Goal: Book appointment/travel/reservation

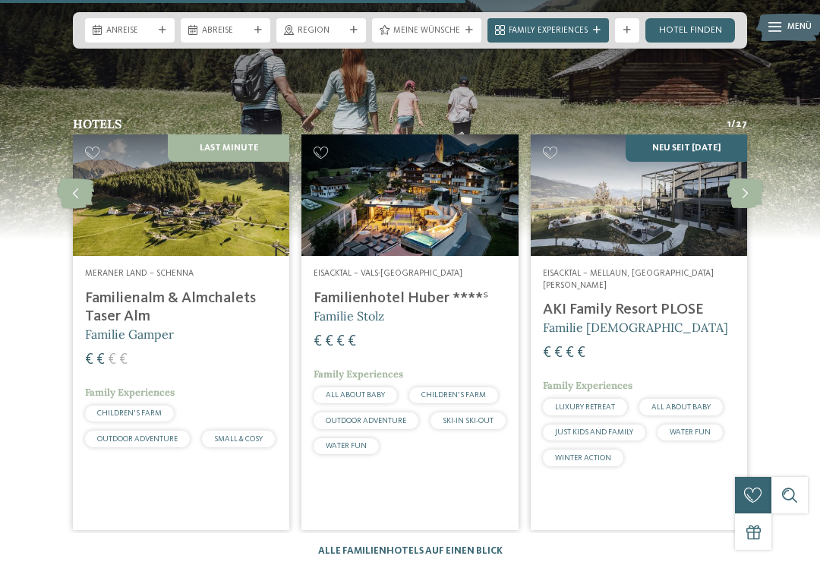
scroll to position [3064, 0]
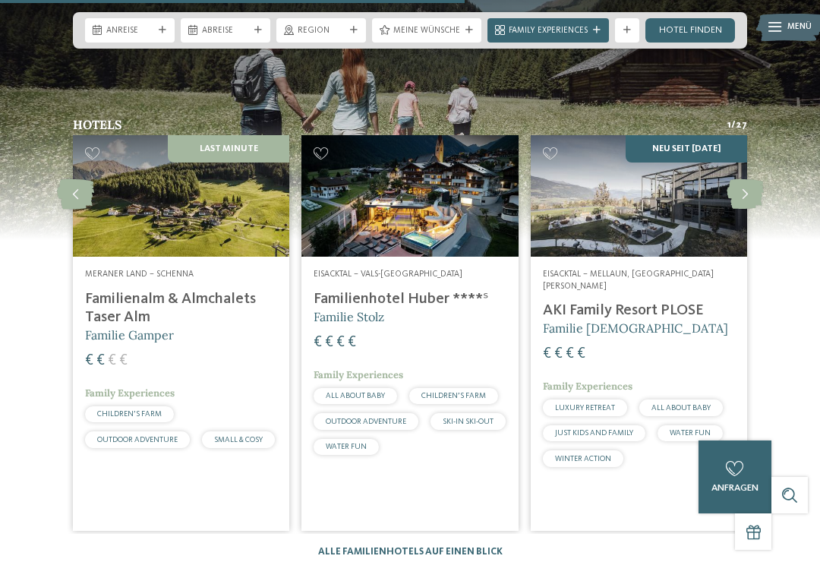
click at [755, 179] on icon at bounding box center [744, 194] width 37 height 30
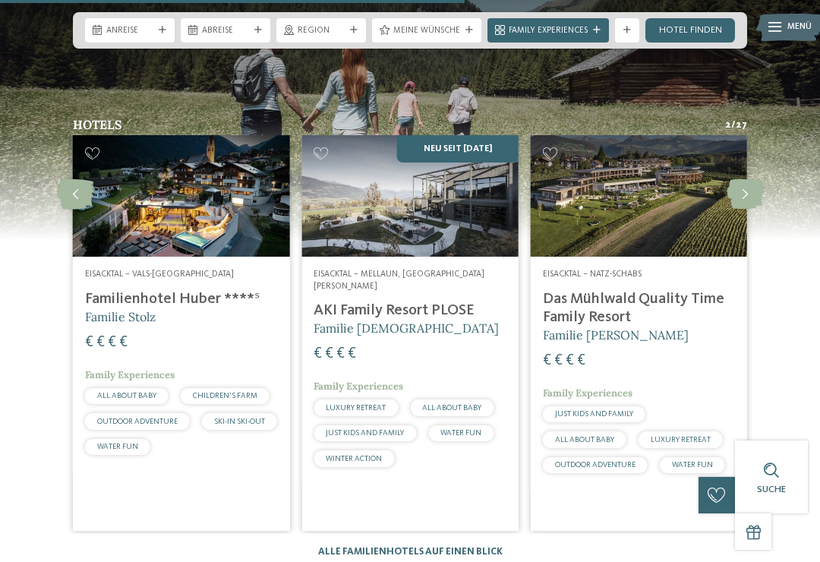
click at [746, 179] on icon at bounding box center [744, 194] width 37 height 30
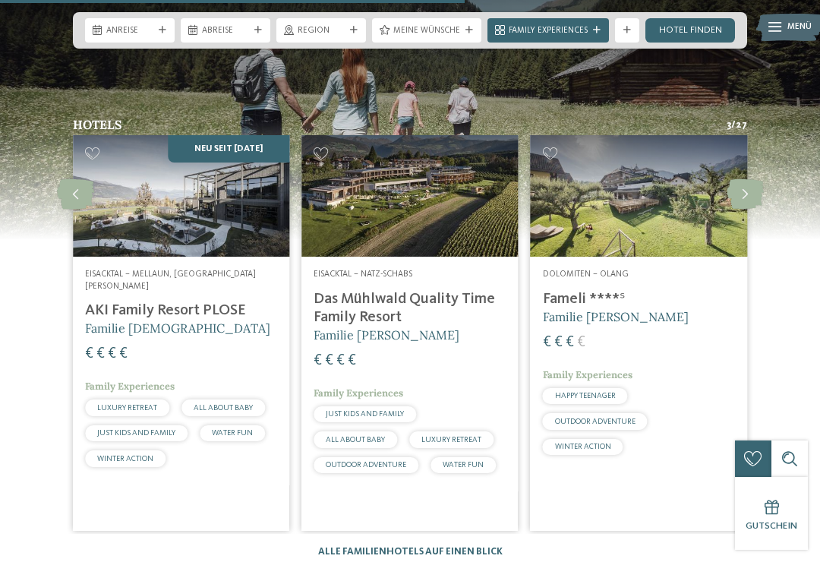
click at [754, 179] on icon at bounding box center [744, 194] width 37 height 30
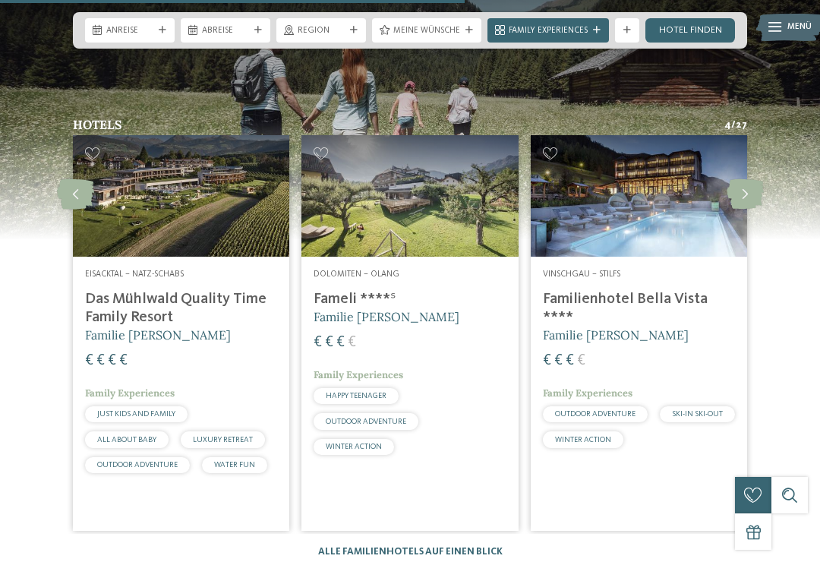
click at [682, 211] on img at bounding box center [639, 195] width 216 height 121
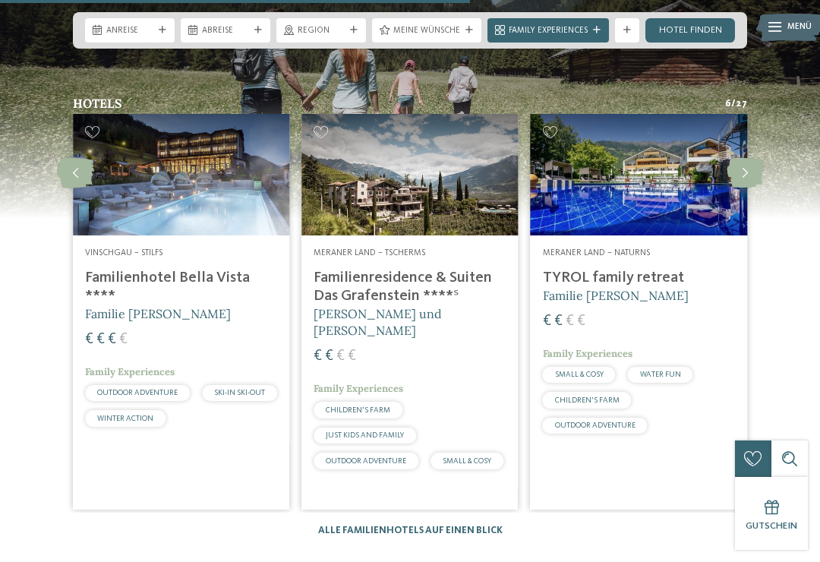
scroll to position [3089, 0]
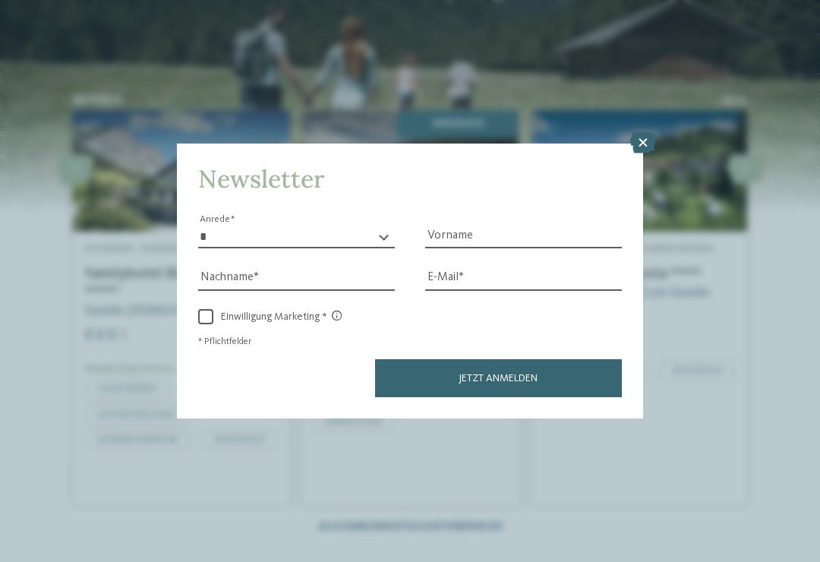
click at [650, 132] on icon at bounding box center [643, 142] width 26 height 21
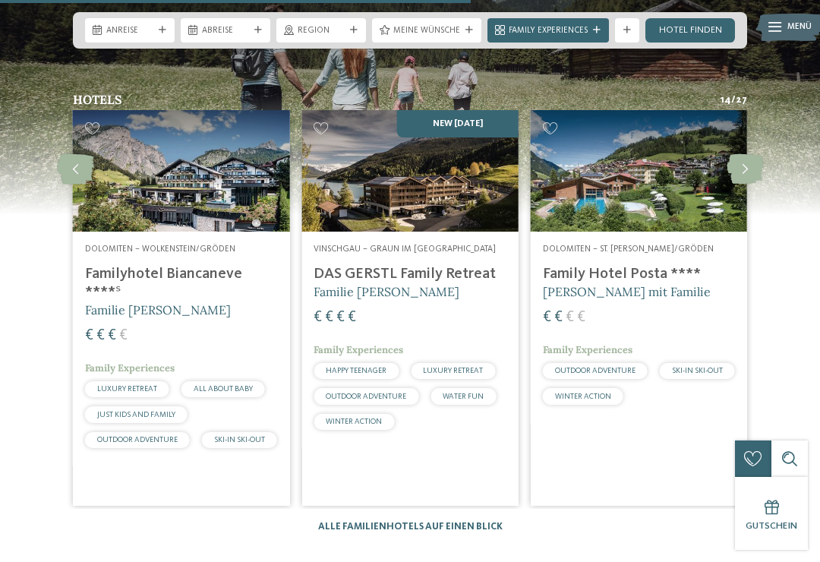
click at [461, 178] on img at bounding box center [409, 170] width 216 height 121
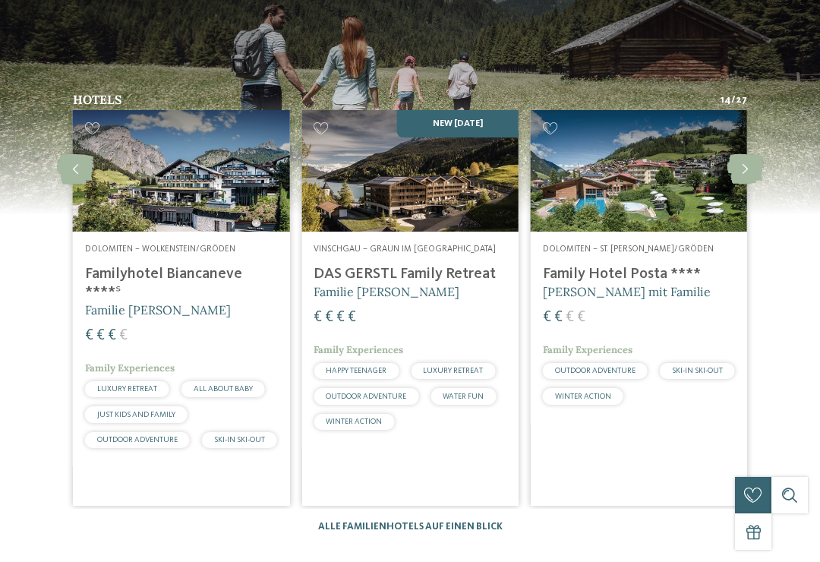
scroll to position [0, 0]
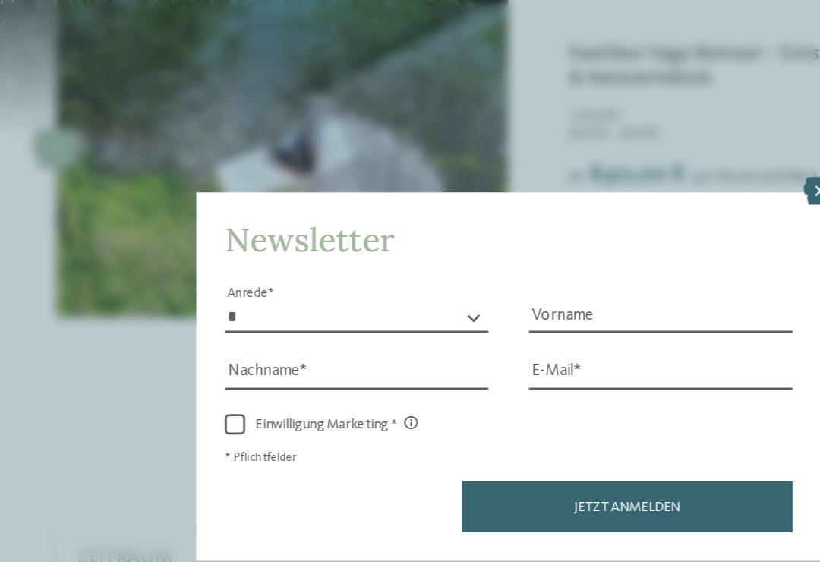
scroll to position [2264, 0]
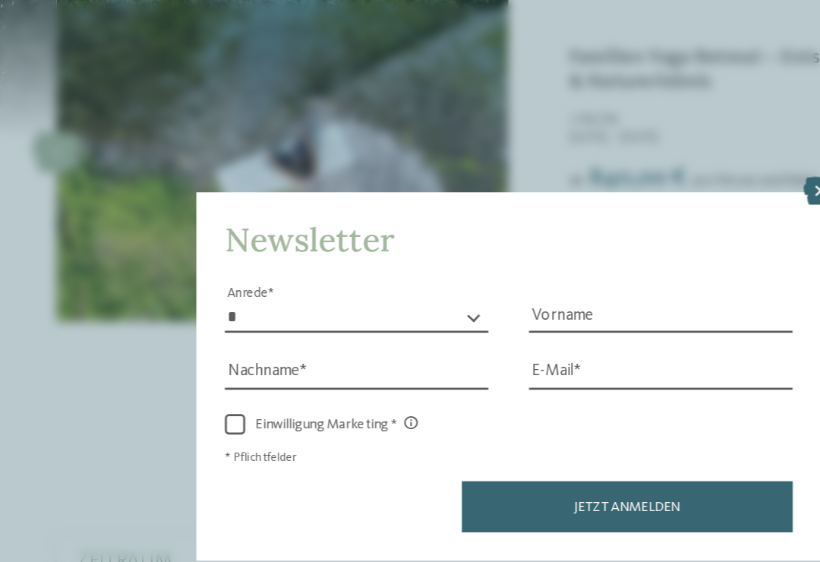
click at [630, 132] on icon at bounding box center [643, 142] width 26 height 21
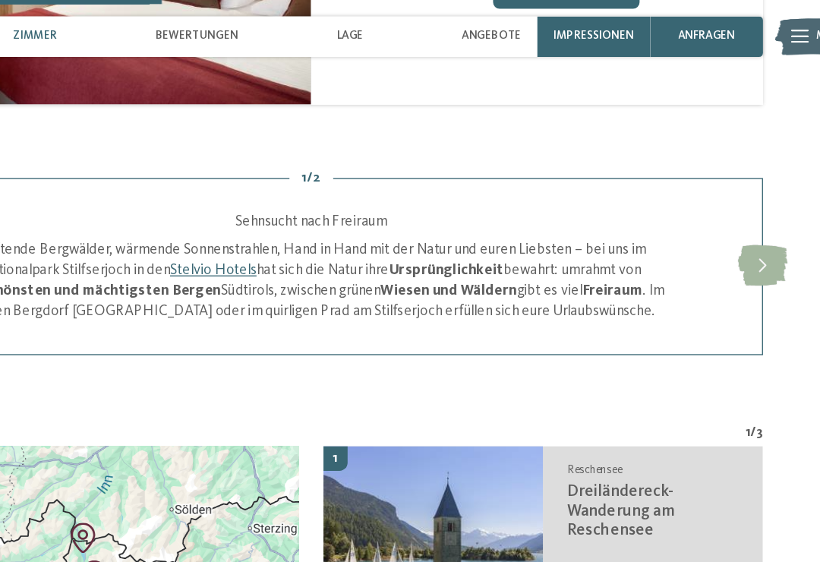
scroll to position [1434, 0]
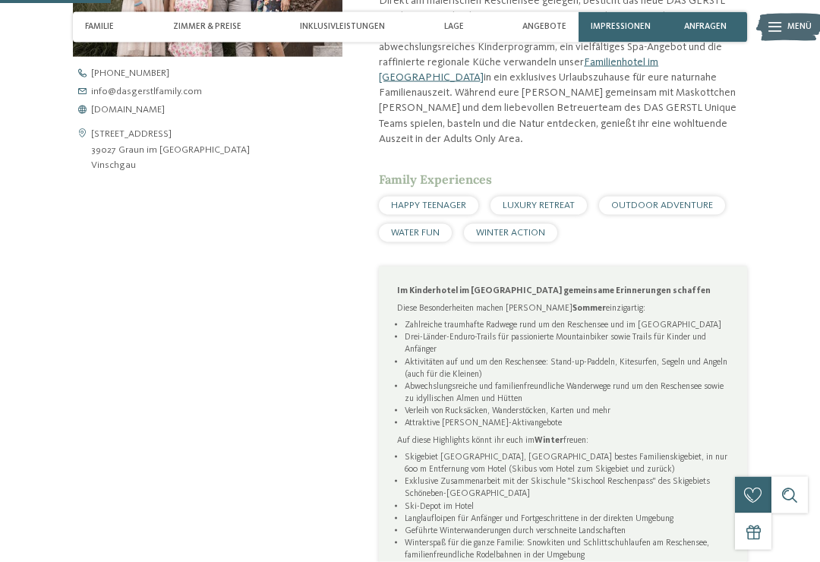
scroll to position [553, 0]
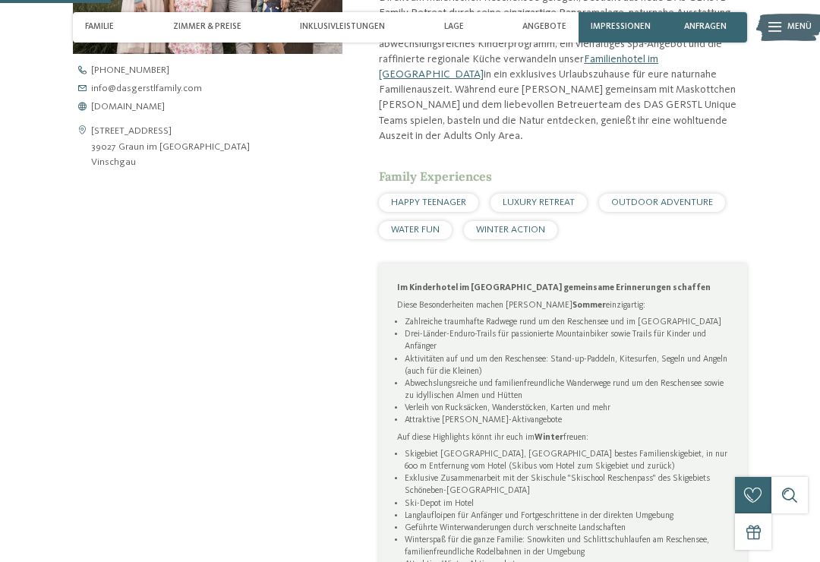
click at [108, 376] on div "Kontaktdaten öffnen Altdorfstrasse Reschen 61 39027 Graun im Vinschgau am Resch…" at bounding box center [207, 241] width 269 height 780
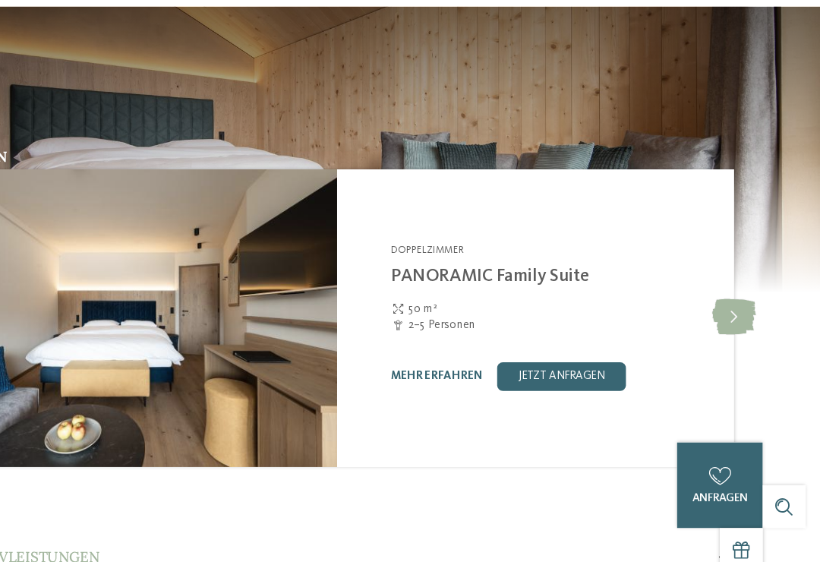
scroll to position [1189, 0]
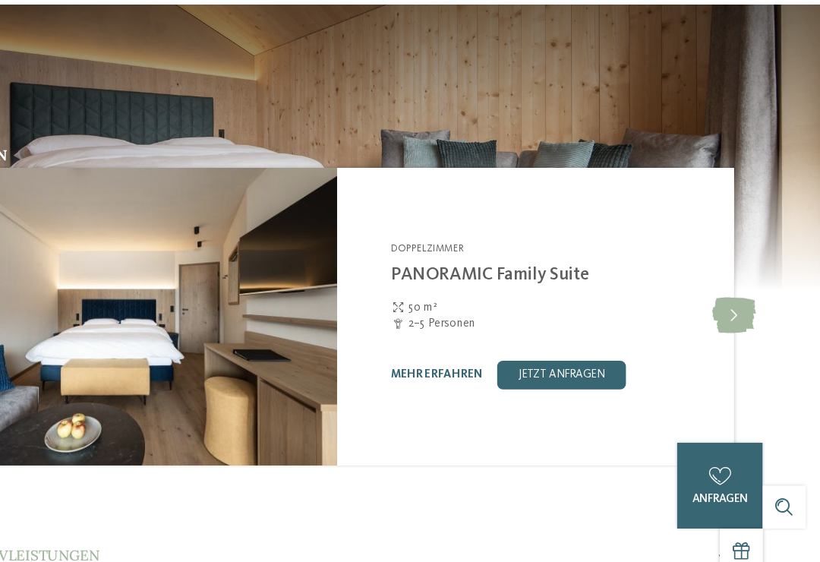
click at [546, 370] on link "jetzt anfragen" at bounding box center [600, 382] width 109 height 24
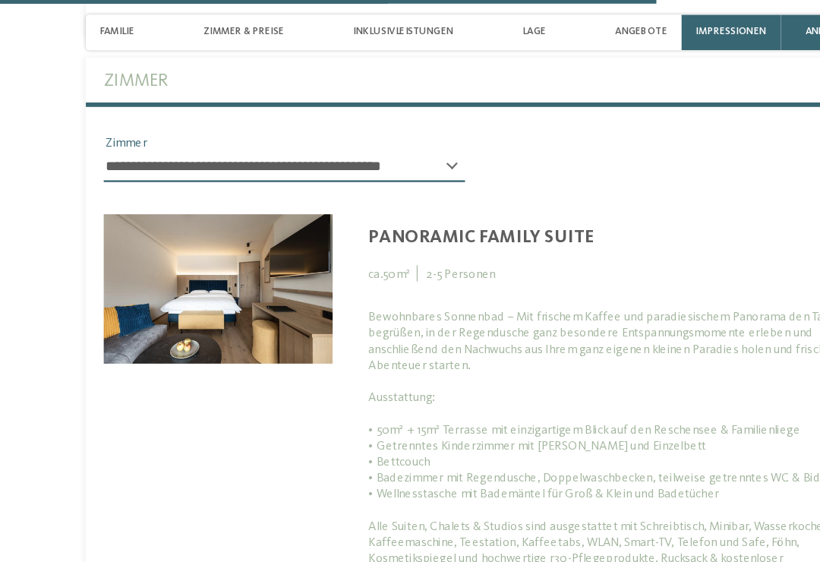
scroll to position [3137, 0]
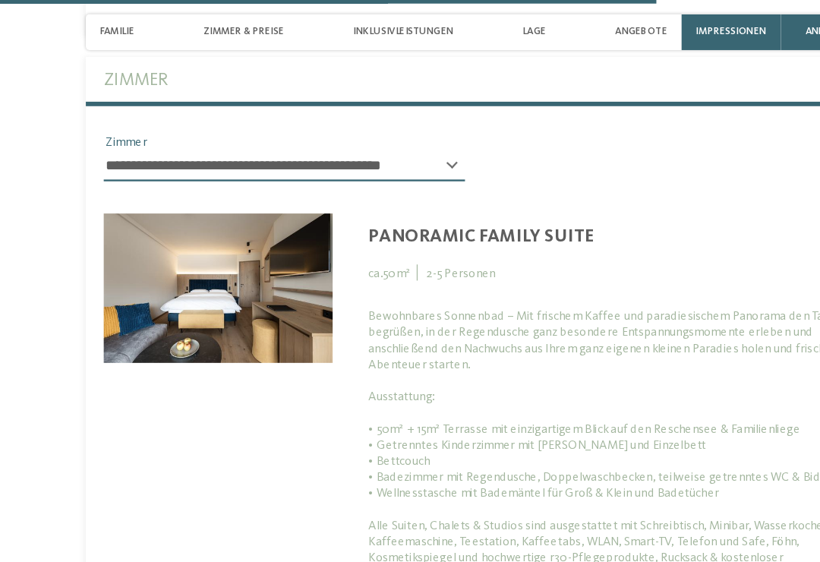
click at [127, 253] on img at bounding box center [185, 244] width 194 height 127
click at [121, 250] on img at bounding box center [185, 244] width 194 height 127
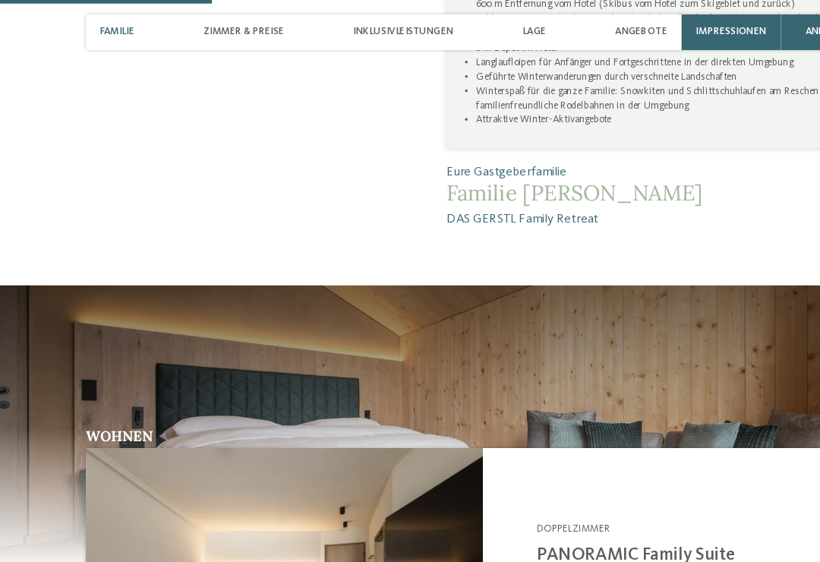
scroll to position [1014, 0]
